Goal: Transaction & Acquisition: Purchase product/service

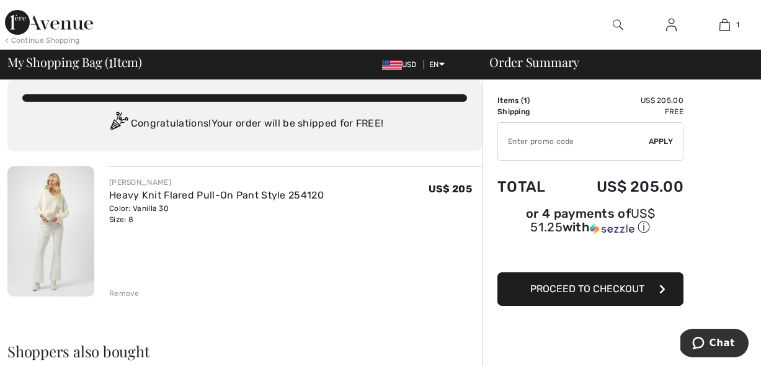
scroll to position [17, 0]
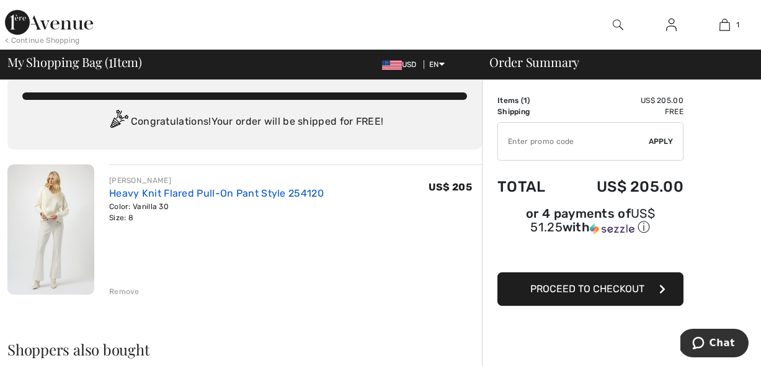
click at [153, 195] on link "Heavy Knit Flared Pull-On Pant Style 254120" at bounding box center [216, 193] width 215 height 12
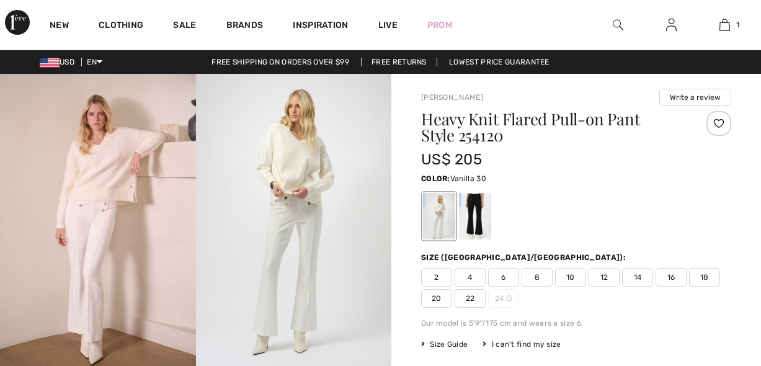
click at [436, 230] on div at bounding box center [439, 216] width 32 height 47
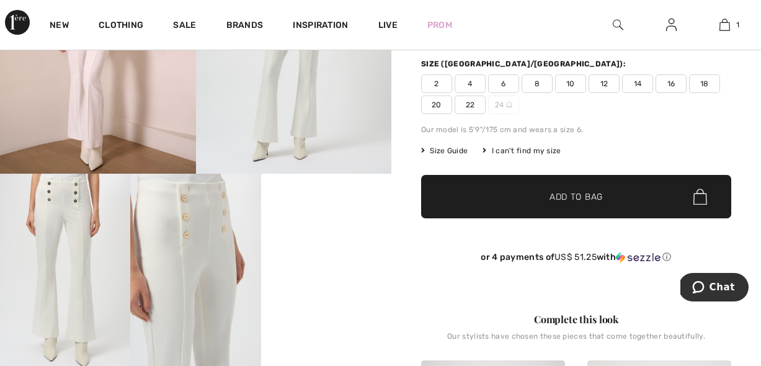
scroll to position [192, 0]
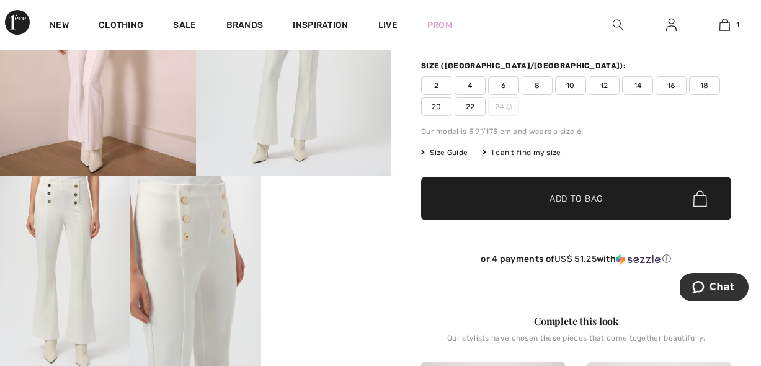
click at [349, 241] on video "Your browser does not support the video tag." at bounding box center [326, 208] width 130 height 65
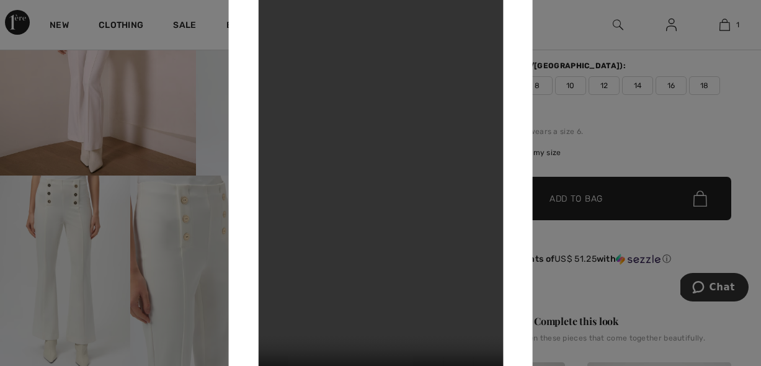
click at [640, 161] on div at bounding box center [380, 183] width 761 height 366
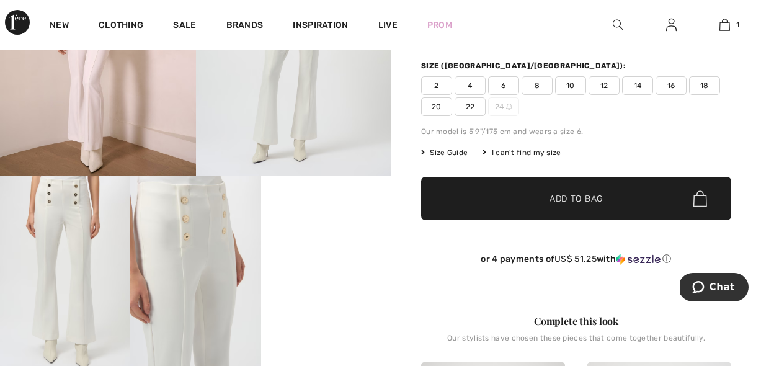
click at [540, 89] on span "8" at bounding box center [537, 85] width 31 height 19
click at [567, 207] on span "✔ Added to Bag Add to Bag" at bounding box center [576, 198] width 310 height 43
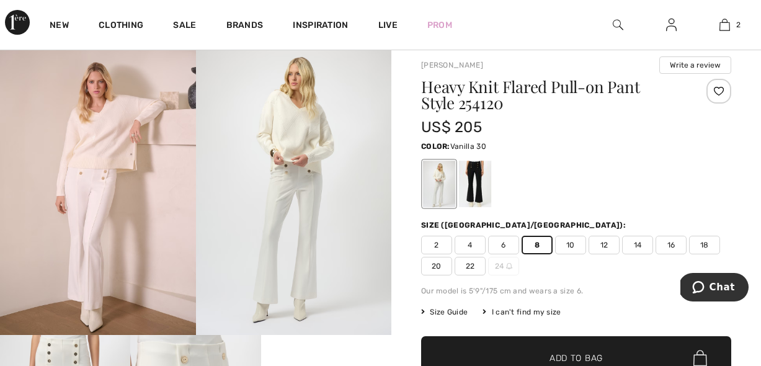
scroll to position [25, 0]
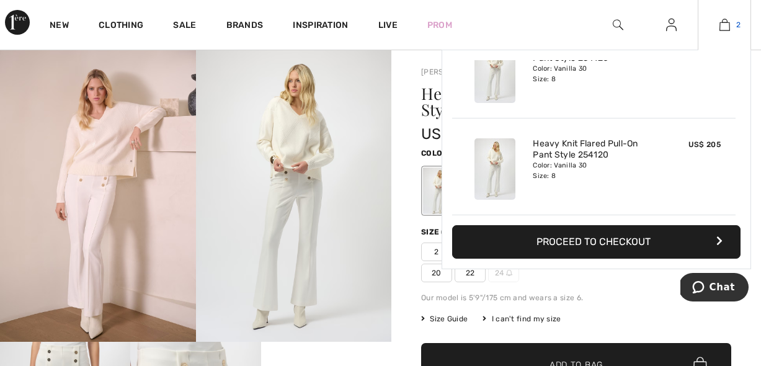
click at [730, 29] on img at bounding box center [725, 24] width 11 height 15
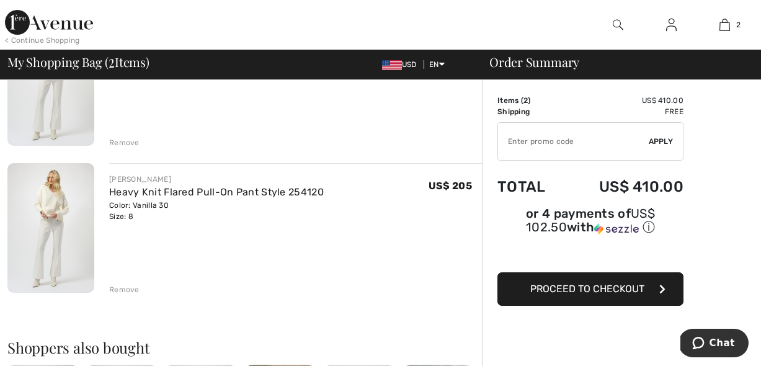
scroll to position [181, 0]
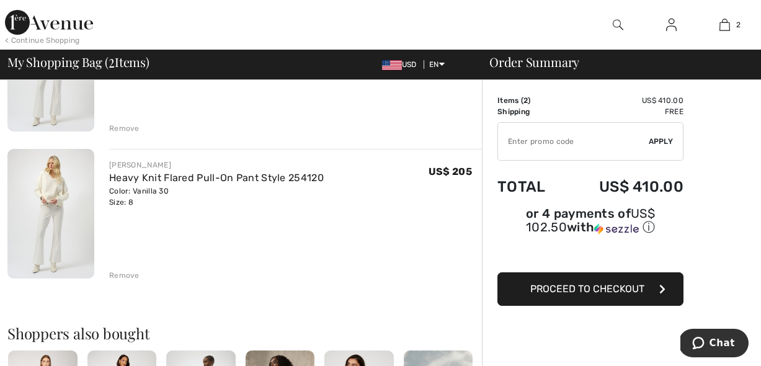
click at [128, 277] on div "Remove" at bounding box center [124, 275] width 30 height 11
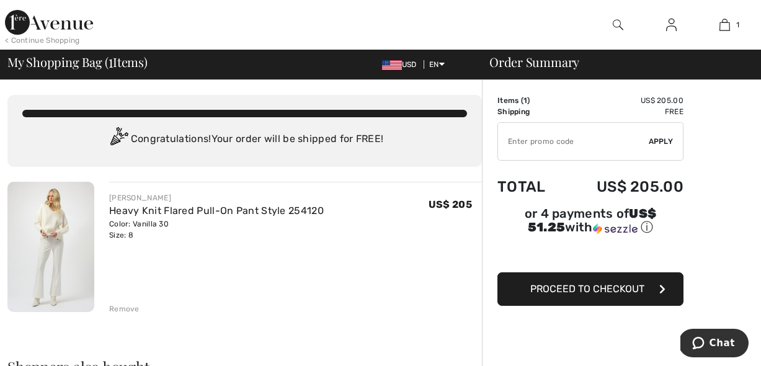
scroll to position [0, 0]
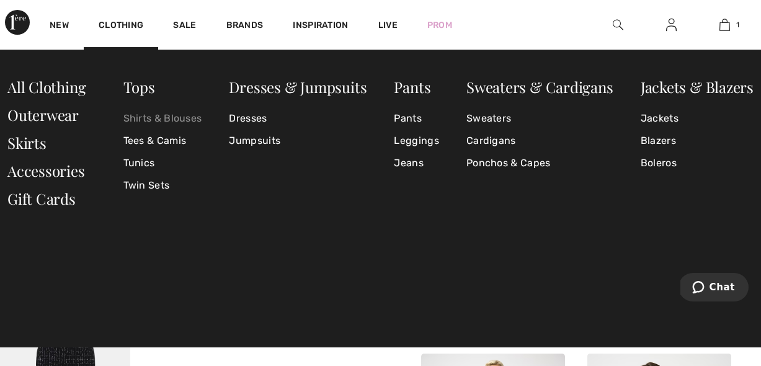
click at [177, 121] on link "Shirts & Blouses" at bounding box center [162, 118] width 79 height 22
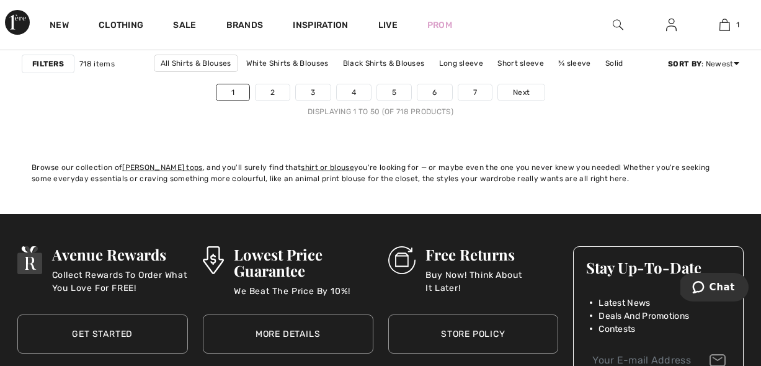
scroll to position [5084, 0]
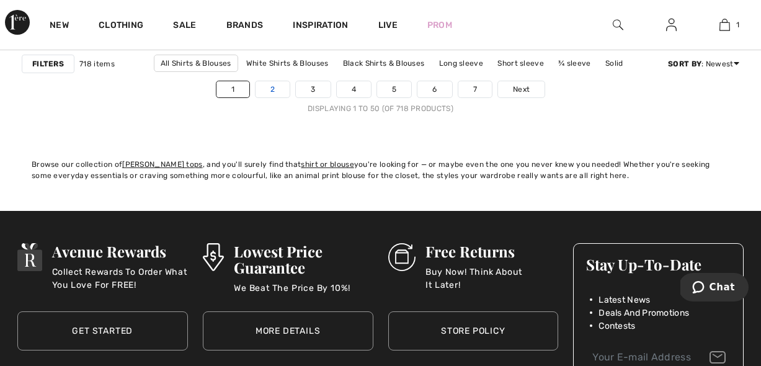
click at [258, 96] on link "2" at bounding box center [273, 89] width 34 height 16
click at [262, 96] on link "2" at bounding box center [273, 89] width 34 height 16
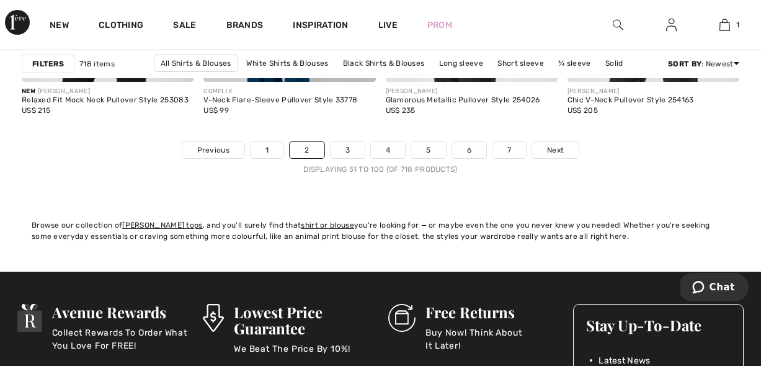
scroll to position [5031, 0]
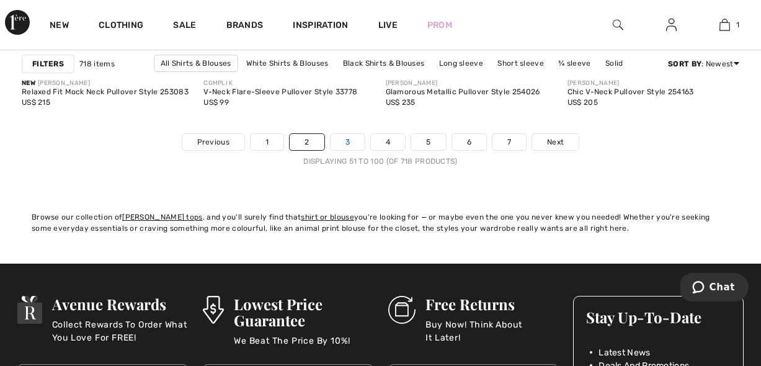
click at [352, 144] on link "3" at bounding box center [348, 142] width 34 height 16
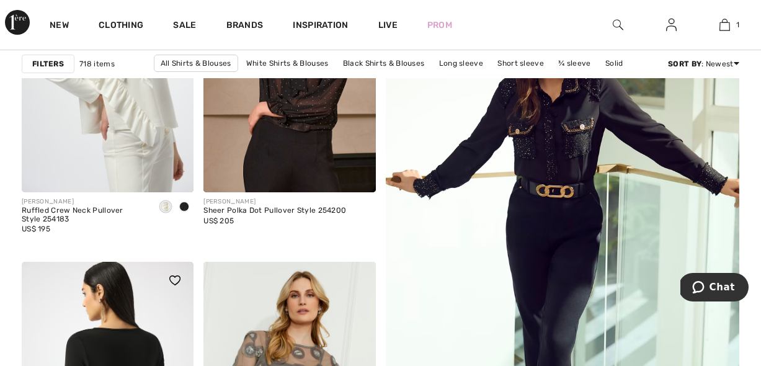
scroll to position [251, 0]
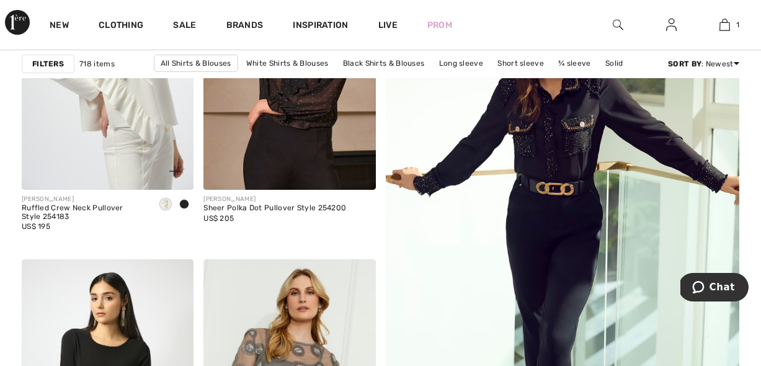
click at [119, 194] on div "[PERSON_NAME] Ruffled Crew Neck Pullover Style 254183 US$ 195" at bounding box center [108, 220] width 172 height 60
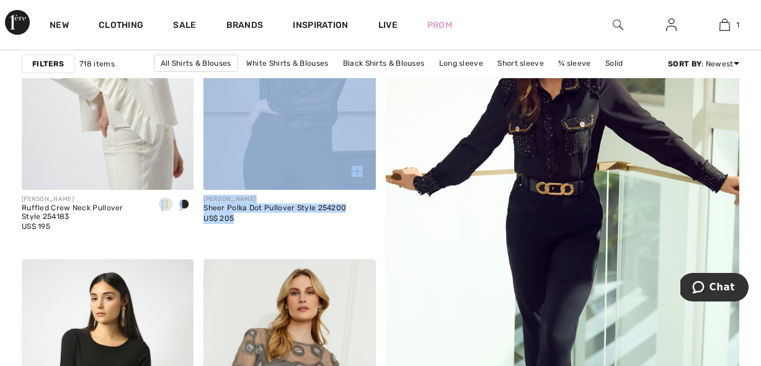
drag, startPoint x: 143, startPoint y: 231, endPoint x: 269, endPoint y: 220, distance: 127.1
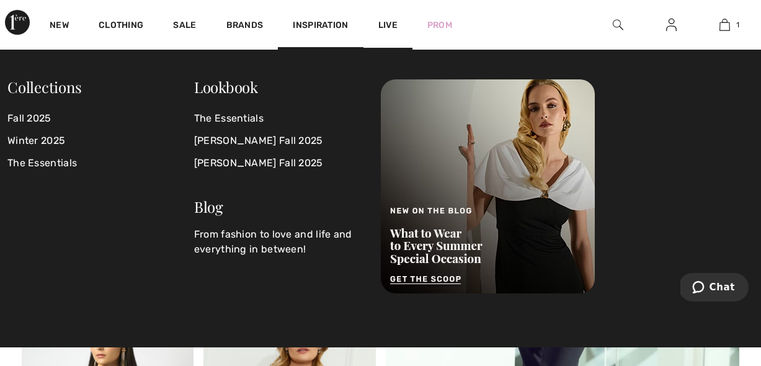
scroll to position [85, 0]
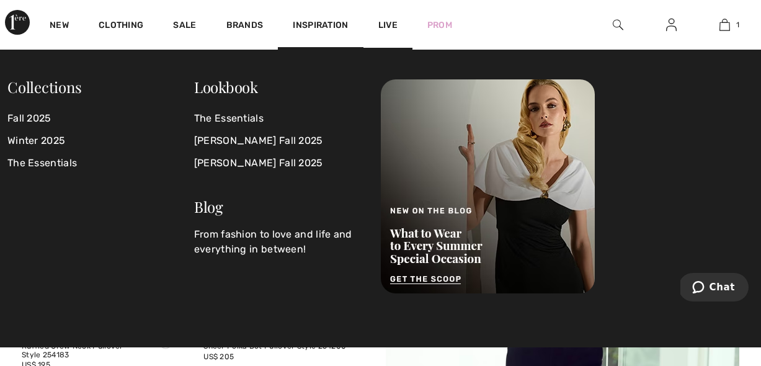
drag, startPoint x: 371, startPoint y: 8, endPoint x: 384, endPoint y: 8, distance: 13.0
click at [384, 8] on div "Live" at bounding box center [388, 24] width 49 height 51
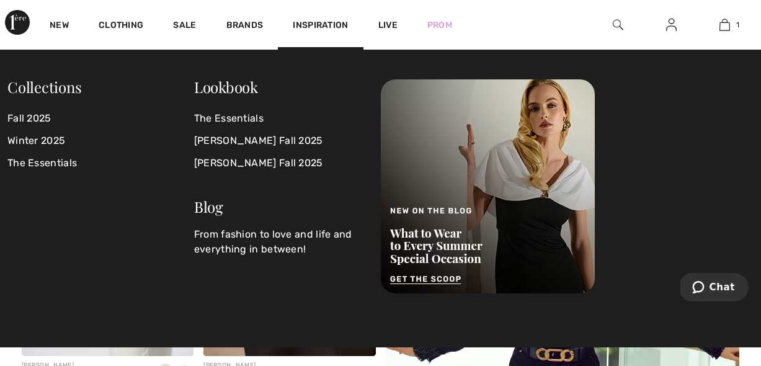
scroll to position [87, 0]
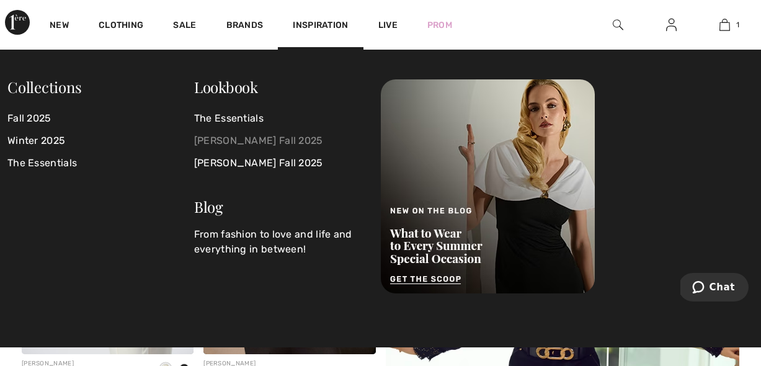
click at [325, 141] on link "[PERSON_NAME] Fall 2025" at bounding box center [280, 141] width 172 height 22
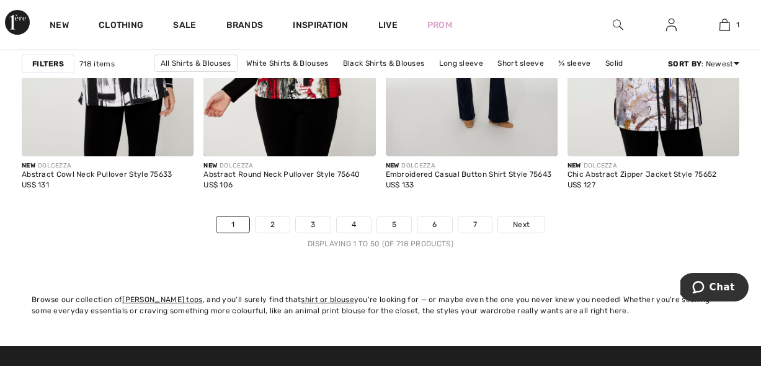
scroll to position [4902, 0]
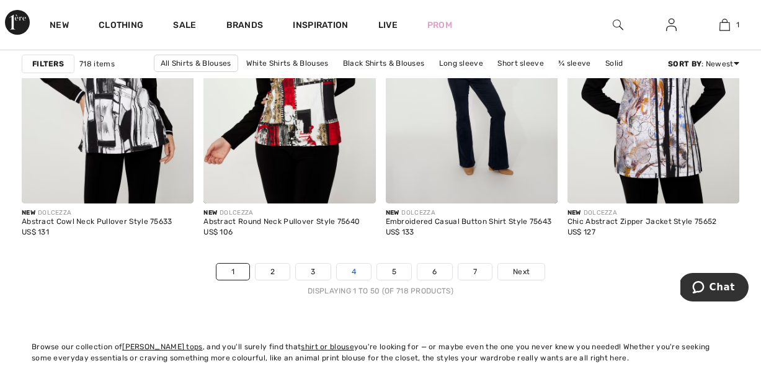
click at [351, 271] on link "4" at bounding box center [354, 272] width 34 height 16
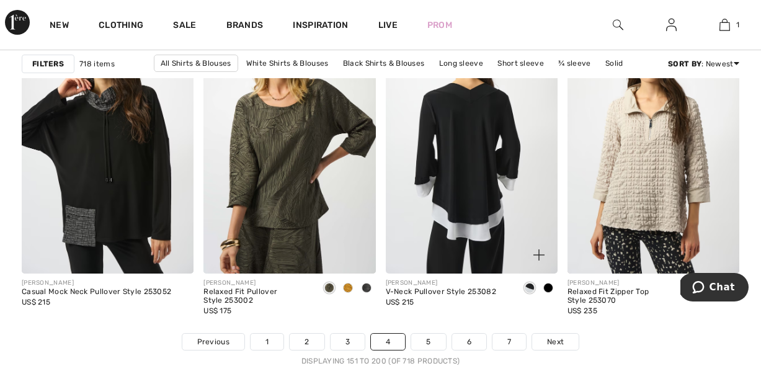
scroll to position [4806, 0]
